Goal: Task Accomplishment & Management: Manage account settings

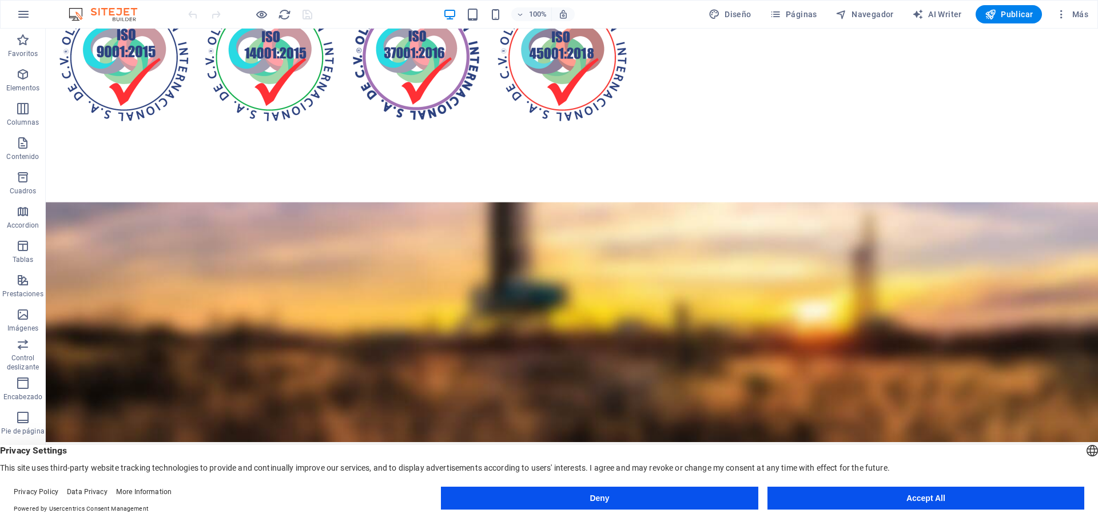
click at [914, 499] on button "Accept All" at bounding box center [926, 498] width 317 height 23
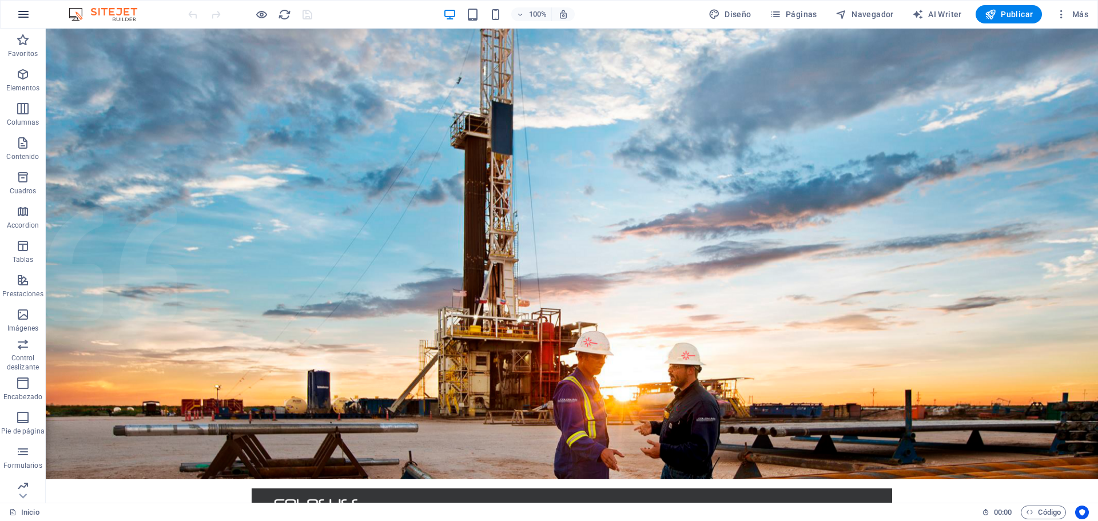
click at [23, 17] on icon "button" at bounding box center [24, 14] width 14 height 14
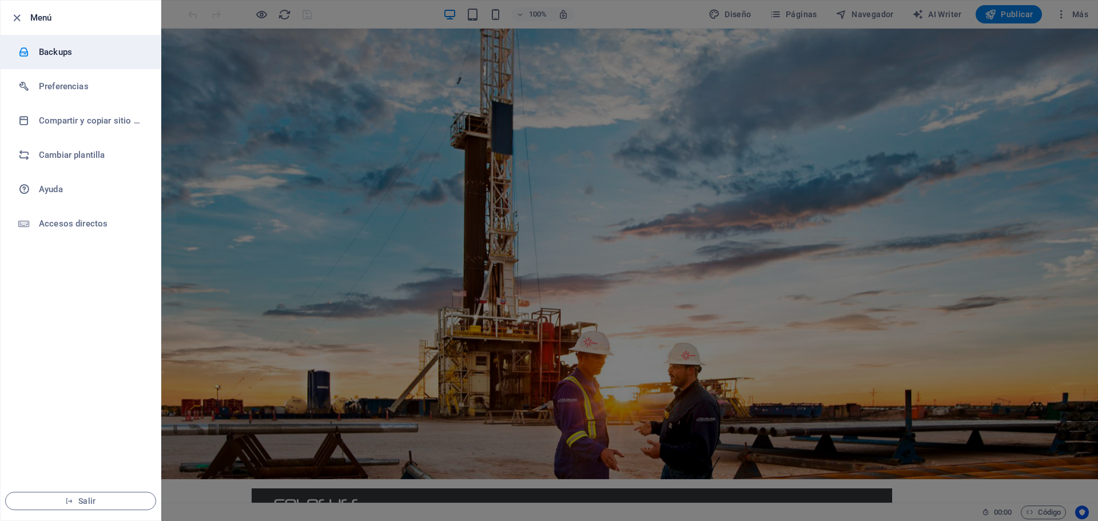
click at [55, 52] on h6 "Backups" at bounding box center [92, 52] width 106 height 14
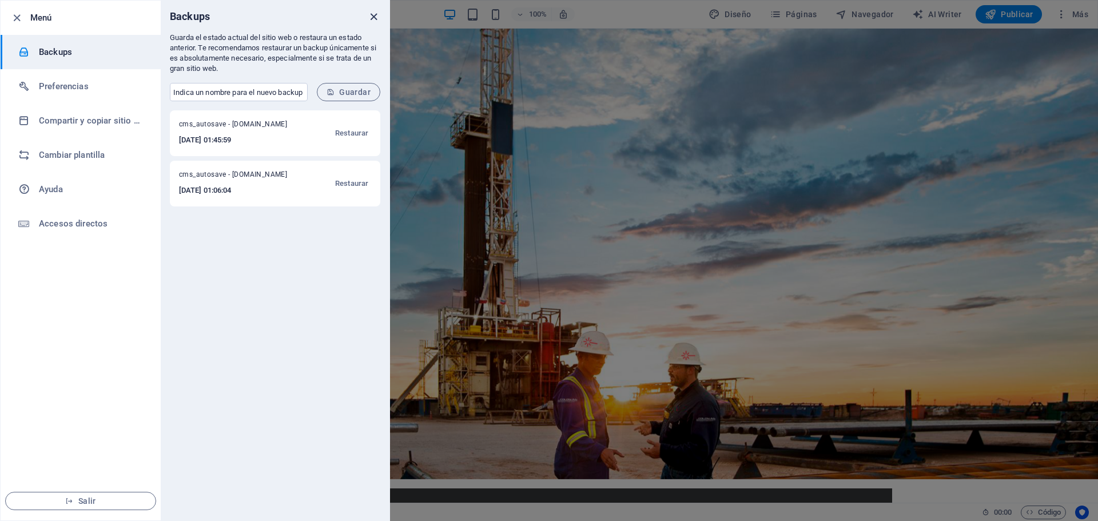
click at [373, 15] on icon "close" at bounding box center [373, 16] width 13 height 13
